Goal: Check status: Check status

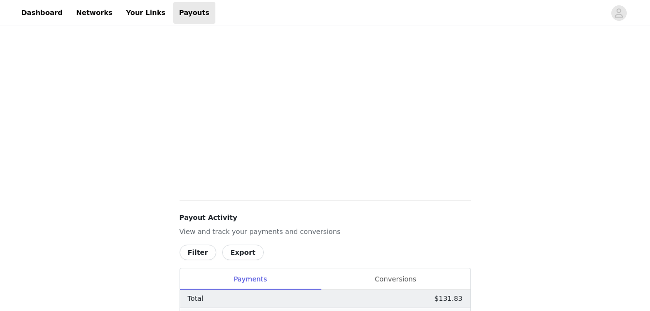
scroll to position [421, 0]
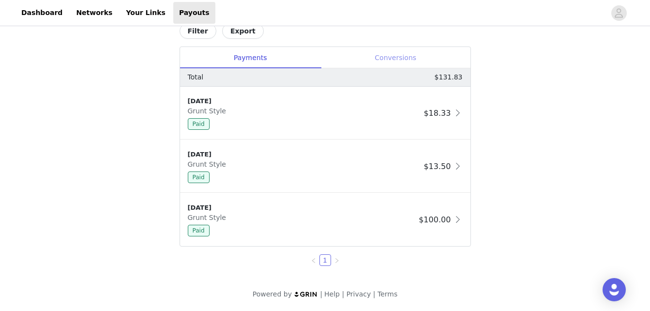
click at [402, 52] on div "Conversions" at bounding box center [396, 58] width 150 height 22
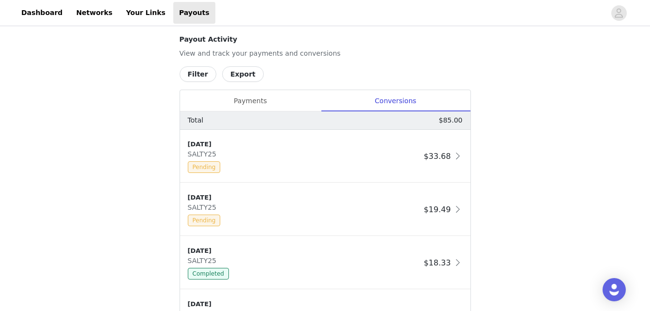
scroll to position [260, 0]
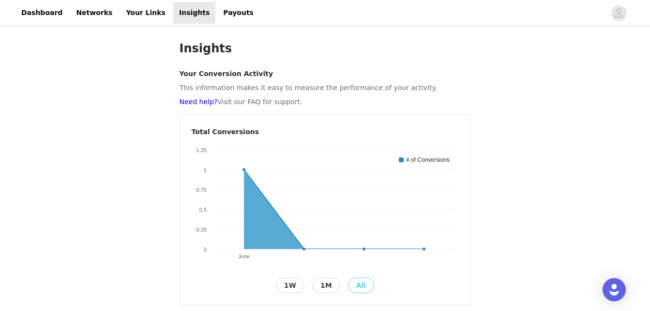
scroll to position [177, 0]
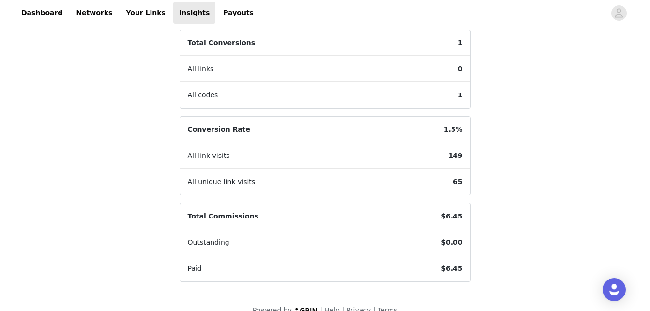
scroll to position [214, 0]
